Goal: Task Accomplishment & Management: Manage account settings

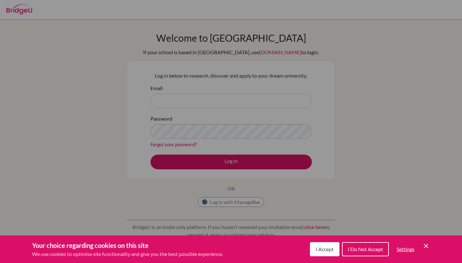
click at [328, 251] on span "I Accept" at bounding box center [324, 249] width 18 height 6
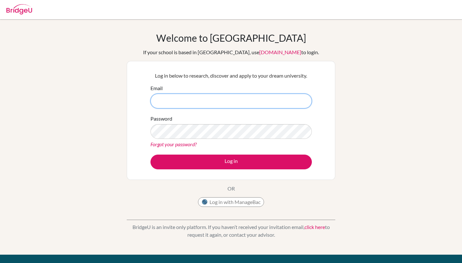
click at [192, 105] on input "Email" at bounding box center [230, 101] width 161 height 15
type input "[EMAIL_ADDRESS][DOMAIN_NAME]"
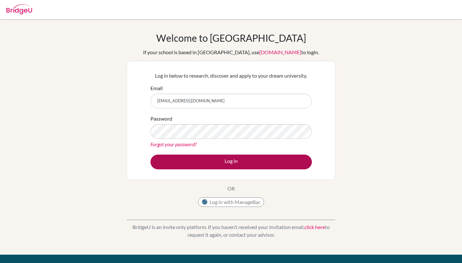
click at [215, 163] on button "Log in" at bounding box center [230, 161] width 161 height 15
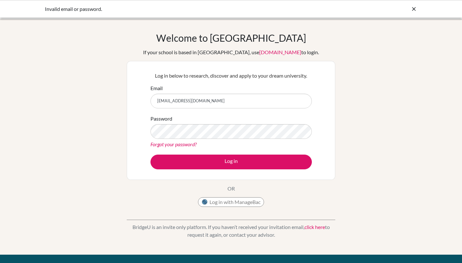
click at [215, 203] on button "Log in with ManageBac" at bounding box center [231, 202] width 66 height 10
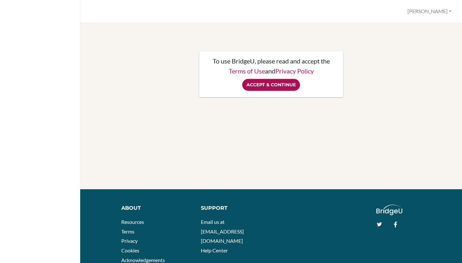
click at [271, 82] on input "Accept & Continue" at bounding box center [271, 85] width 58 height 12
